Goal: Find specific page/section: Find specific page/section

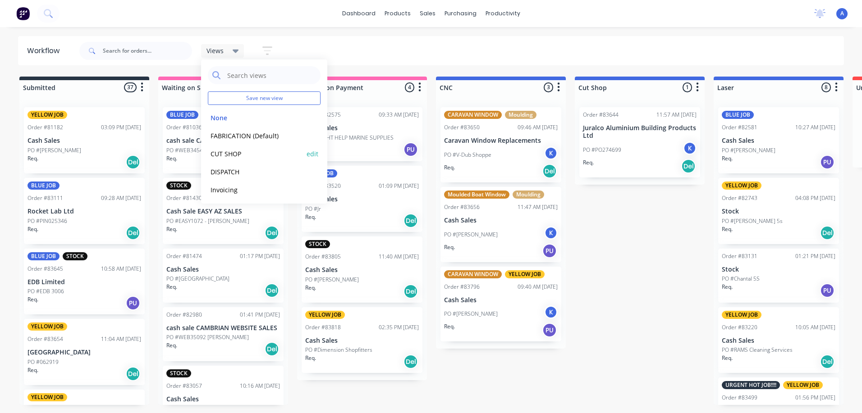
click at [236, 153] on button "CUT SHOP" at bounding box center [256, 154] width 96 height 10
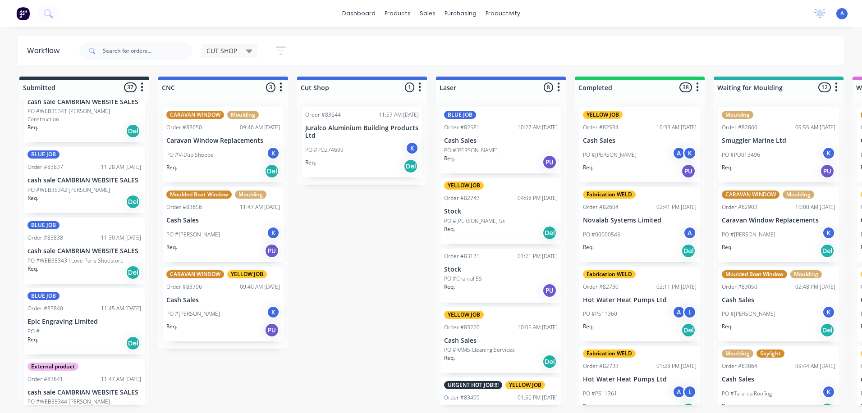
scroll to position [2313, 0]
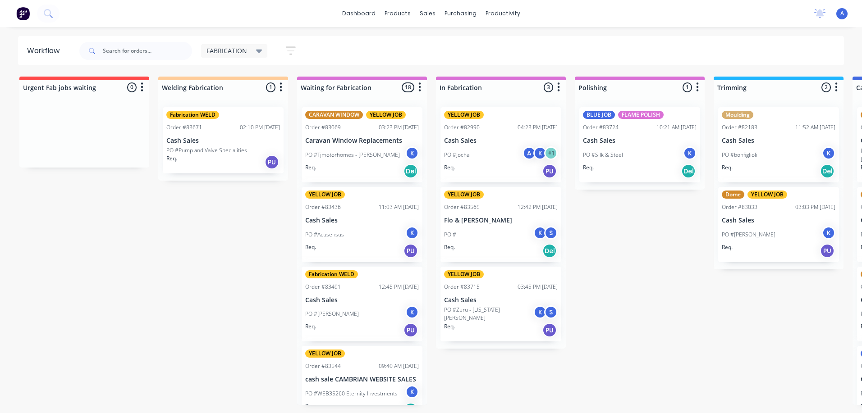
click at [238, 52] on span "FABRICATION" at bounding box center [226, 50] width 41 height 9
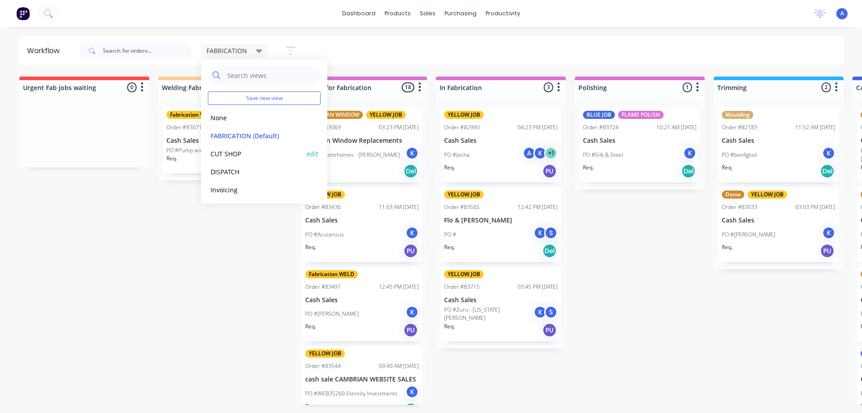
click at [228, 155] on button "CUT SHOP" at bounding box center [256, 154] width 96 height 10
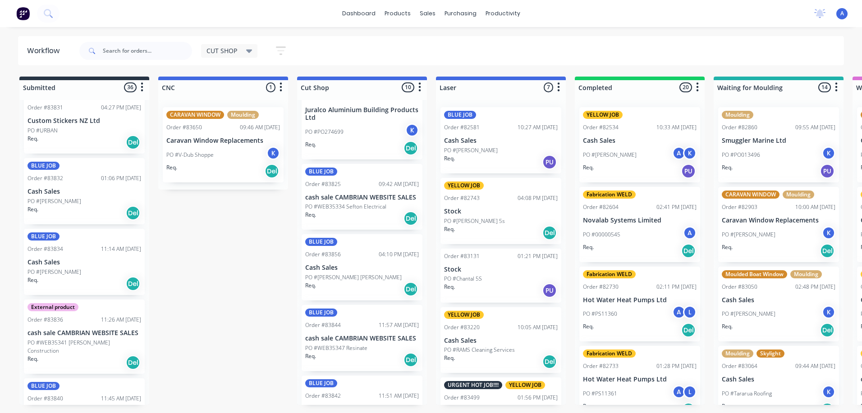
scroll to position [1653, 0]
